Goal: Task Accomplishment & Management: Use online tool/utility

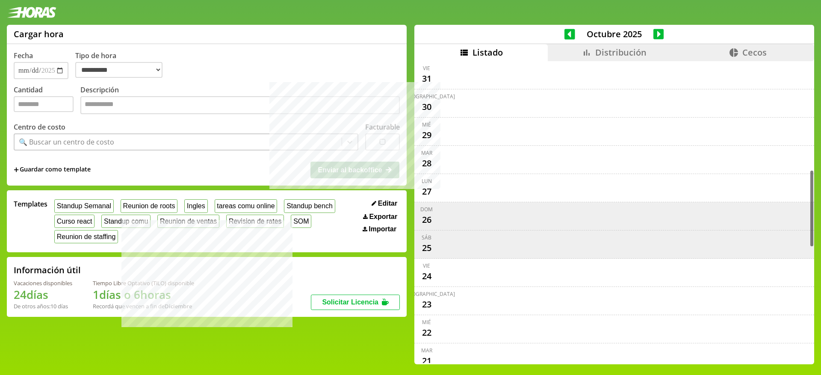
select select "**********"
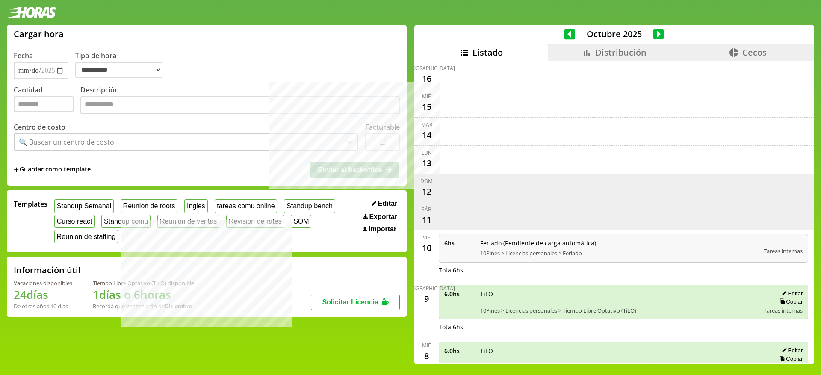
click at [565, 36] on icon at bounding box center [570, 34] width 11 height 11
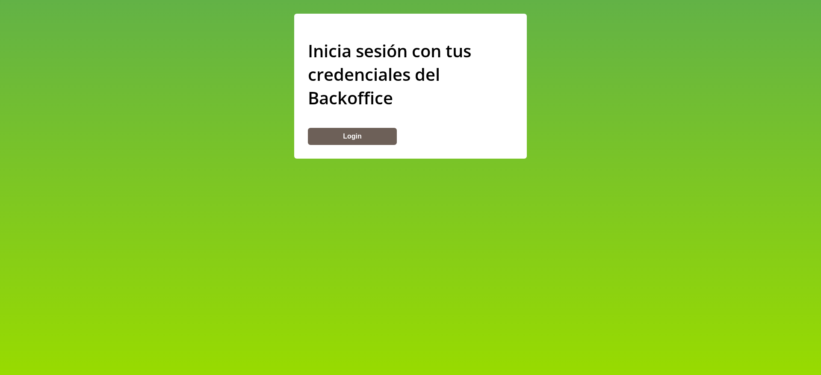
click at [377, 139] on button "Login" at bounding box center [352, 136] width 89 height 17
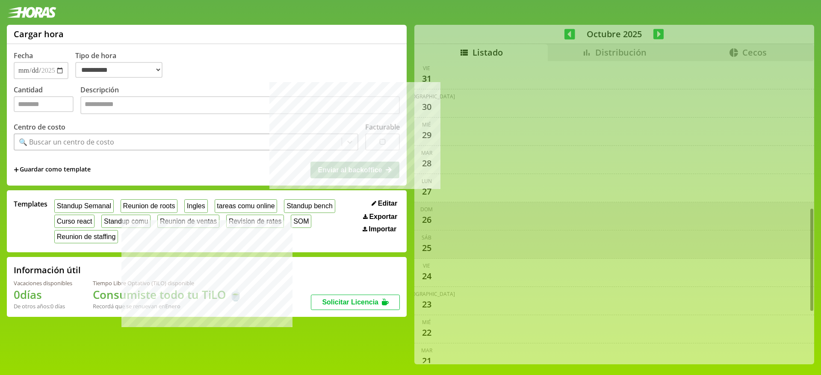
select select "**********"
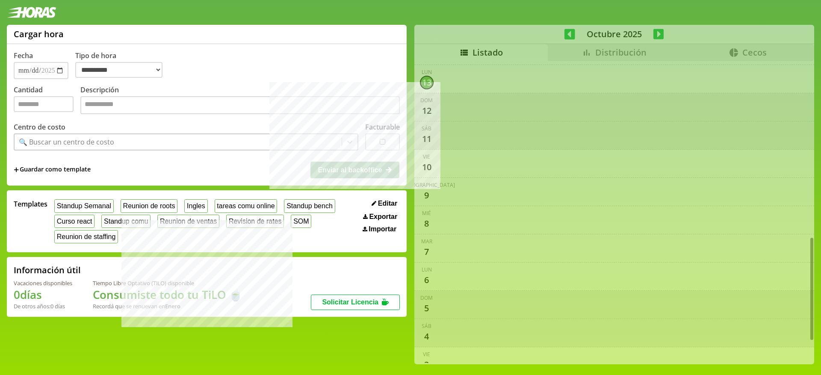
scroll to position [512, 0]
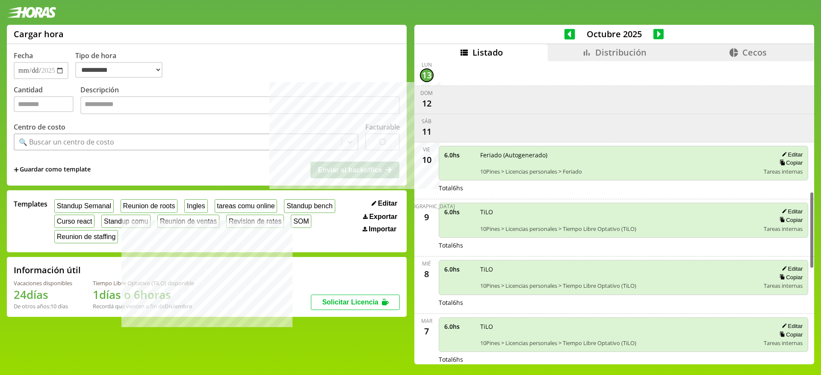
click at [461, 74] on div "scrollable content" at bounding box center [623, 71] width 373 height 21
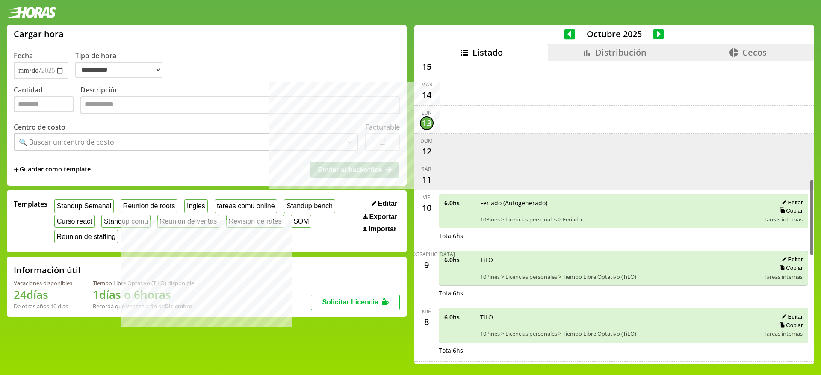
scroll to position [477, 0]
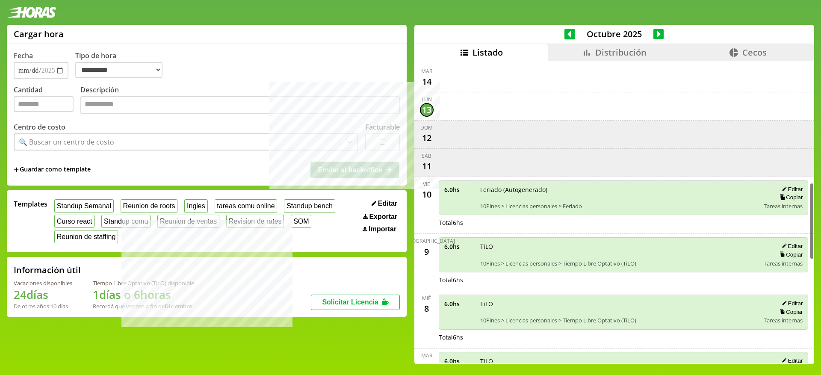
click at [568, 36] on icon at bounding box center [570, 34] width 11 height 12
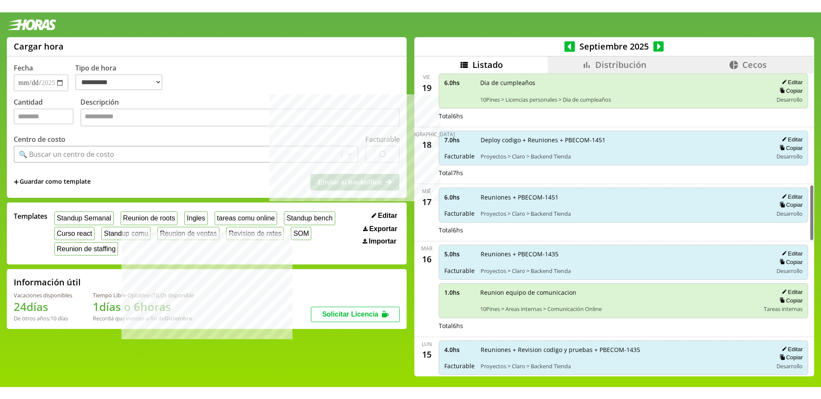
scroll to position [490, 0]
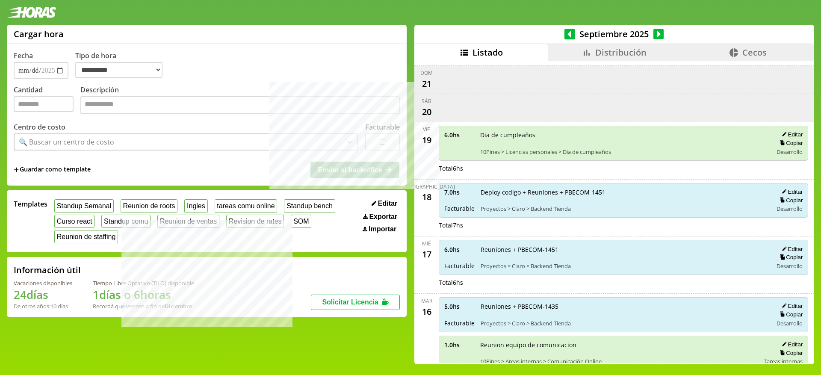
click at [576, 50] on li "Distribución" at bounding box center [614, 52] width 133 height 17
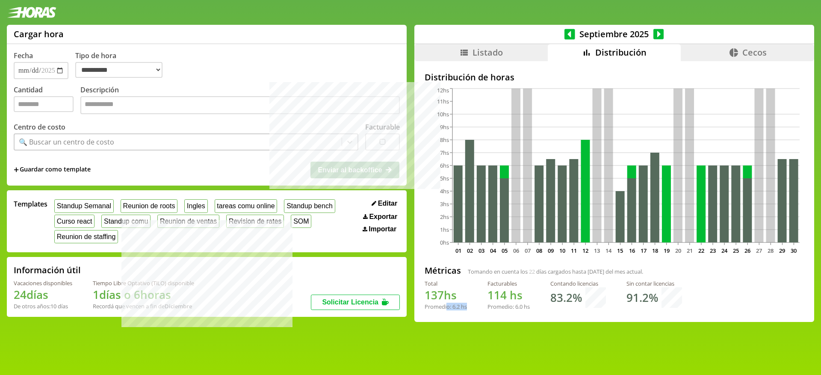
drag, startPoint x: 445, startPoint y: 308, endPoint x: 466, endPoint y: 307, distance: 20.5
click at [466, 307] on div "Total 137 hs Promedio: 6.2 hs Facturables 114 hs Promedio: 6.0 hs Contando lice…" at bounding box center [614, 299] width 379 height 38
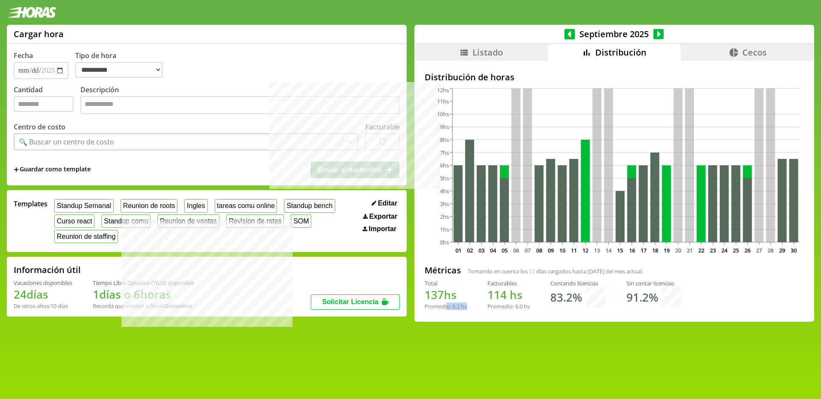
click at [472, 307] on div "Total 137 hs Promedio: 6.2 hs Facturables 114 hs Promedio: 6.0 hs Contando lice…" at bounding box center [614, 299] width 379 height 38
click at [514, 52] on li "Listado" at bounding box center [480, 52] width 133 height 17
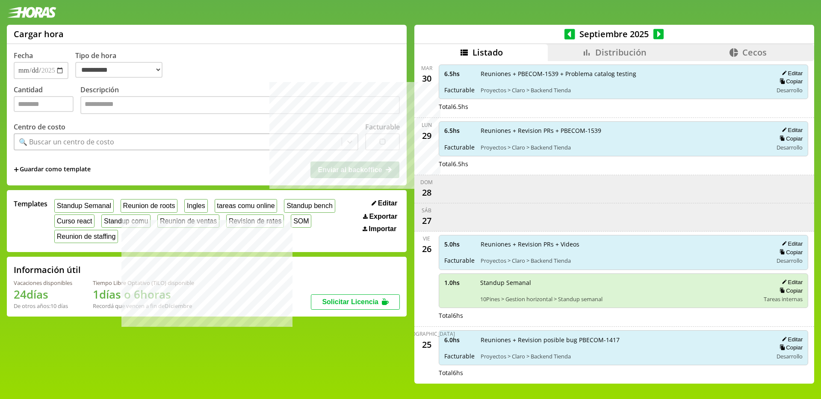
click at [654, 31] on icon at bounding box center [659, 34] width 11 height 11
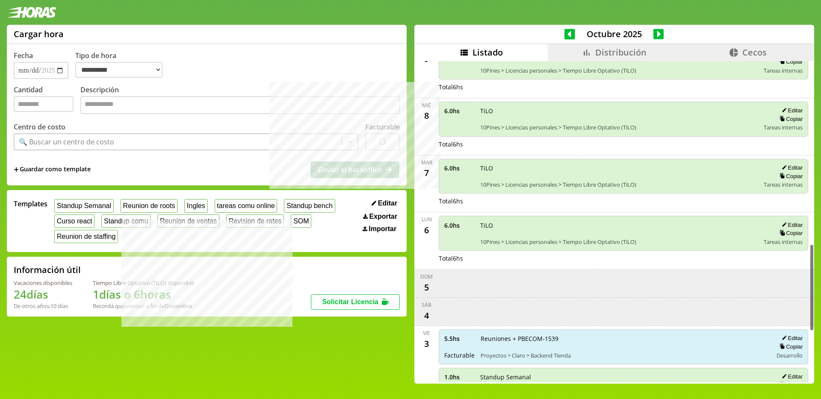
scroll to position [675, 0]
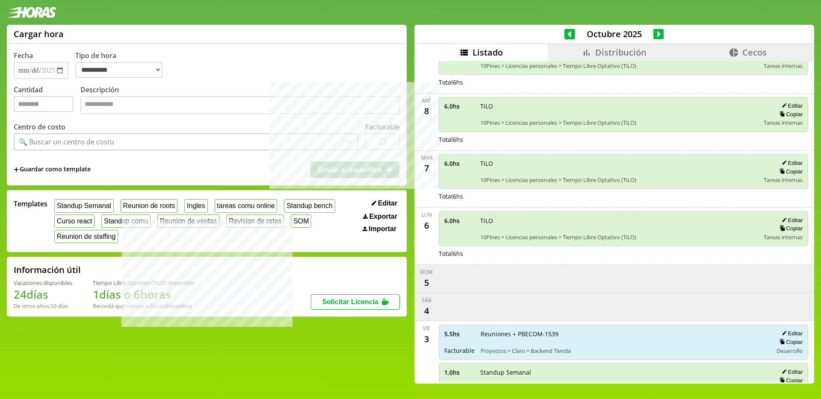
drag, startPoint x: 577, startPoint y: 46, endPoint x: 574, endPoint y: 58, distance: 12.6
click at [577, 47] on li "Distribución" at bounding box center [614, 52] width 133 height 17
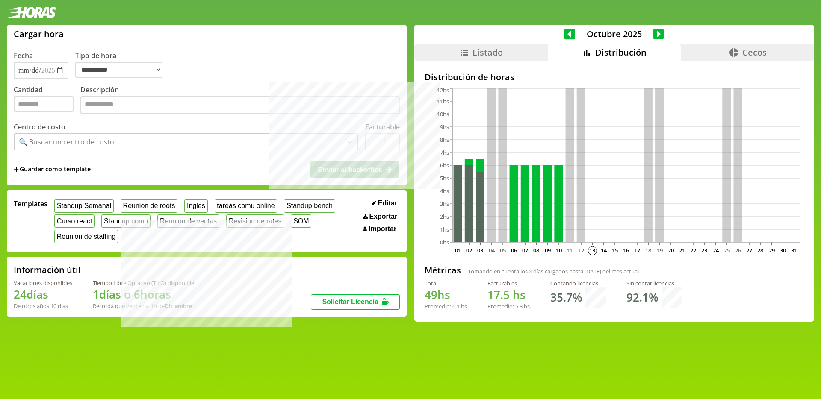
click at [497, 51] on span "Listado" at bounding box center [488, 53] width 30 height 12
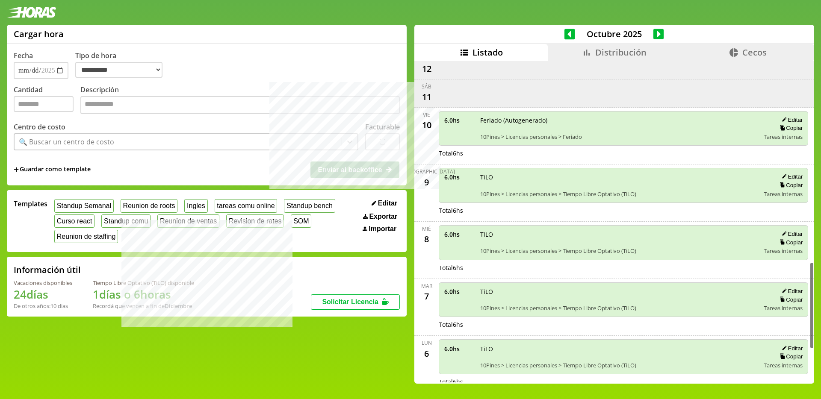
scroll to position [765, 0]
